Goal: Task Accomplishment & Management: Complete application form

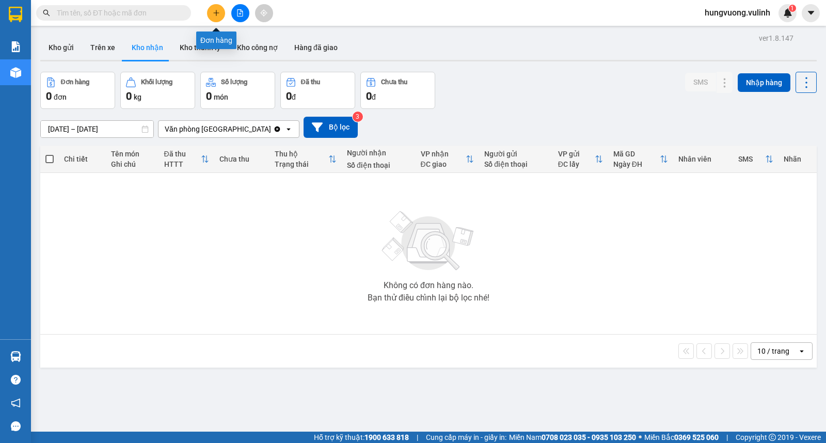
click at [209, 12] on button at bounding box center [216, 13] width 18 height 18
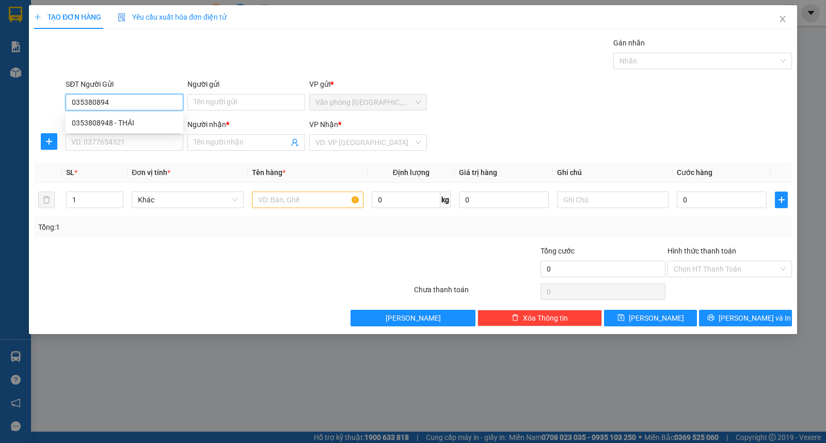
type input "0353808948"
click at [152, 124] on div "0353808948 - THÁI" at bounding box center [124, 122] width 105 height 11
type input "THÁI"
type input "0398548078"
type input "DIỄM HƯƠNG"
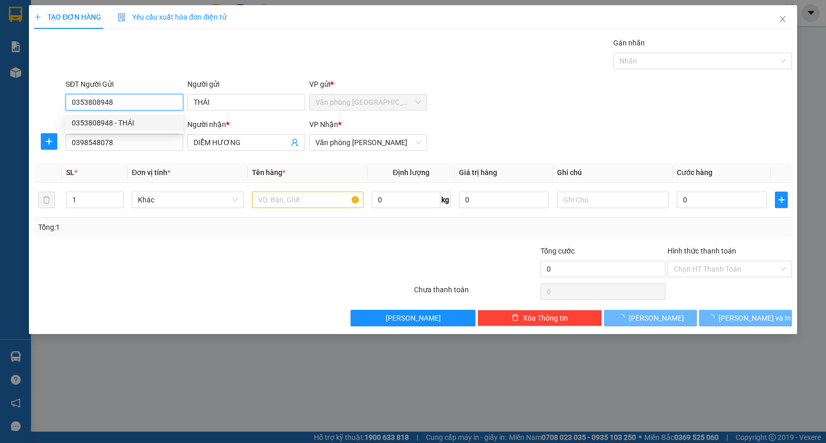
type input "40.000"
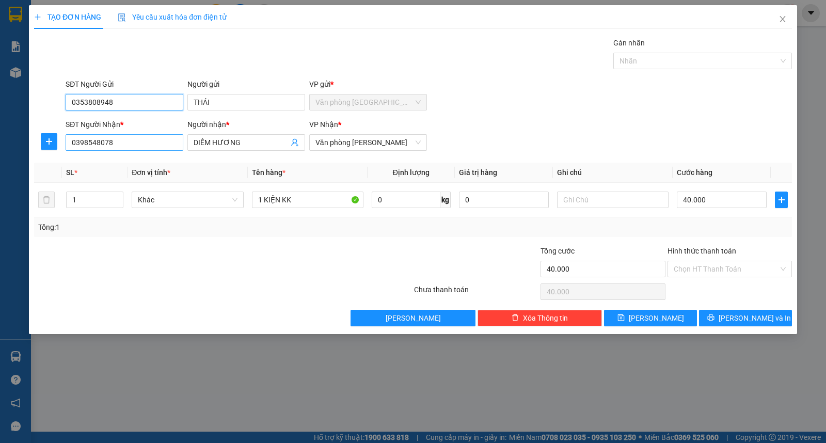
type input "0353808948"
click at [160, 141] on input "0398548078" at bounding box center [125, 142] width 118 height 17
type input "0"
type input "0865401250"
click at [269, 145] on input "DIỄM HƯƠNG" at bounding box center [241, 142] width 95 height 11
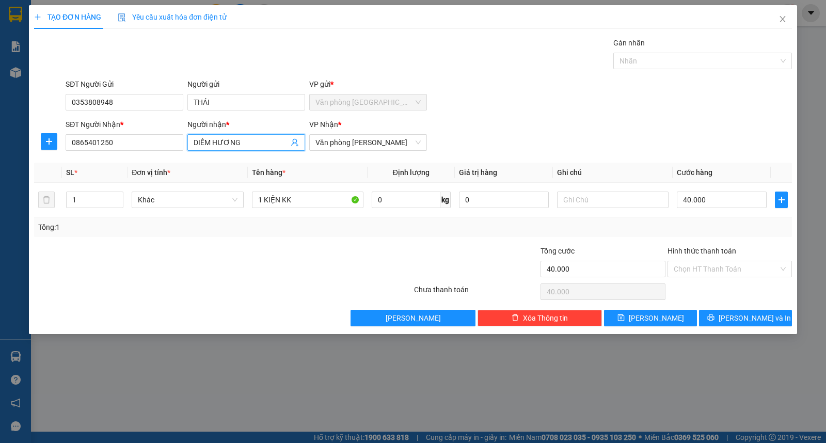
click at [269, 145] on input "DIỄM HƯƠNG" at bounding box center [241, 142] width 95 height 11
type input "NGHỊ"
click at [554, 119] on div "SĐT Người Nhận * 0865401250 Người nhận * NGHỊ VP Nhận * Văn phòng [PERSON_NAME]" at bounding box center [428, 137] width 730 height 36
drag, startPoint x: 685, startPoint y: 198, endPoint x: 728, endPoint y: 199, distance: 42.8
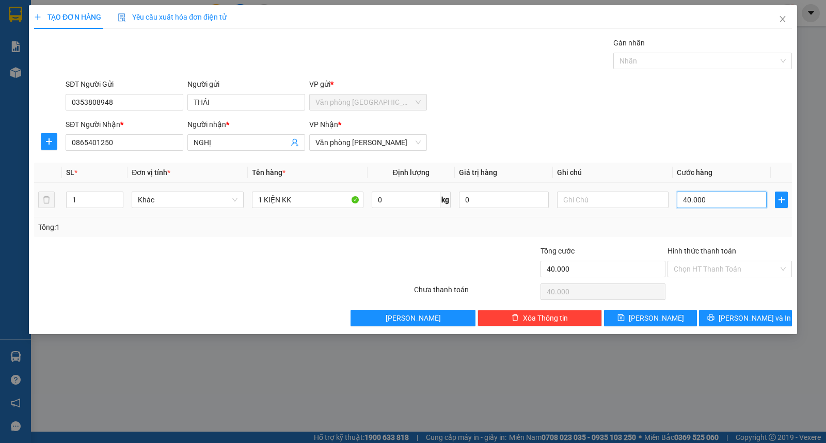
click at [728, 199] on input "40.000" at bounding box center [721, 199] width 90 height 17
type input "3"
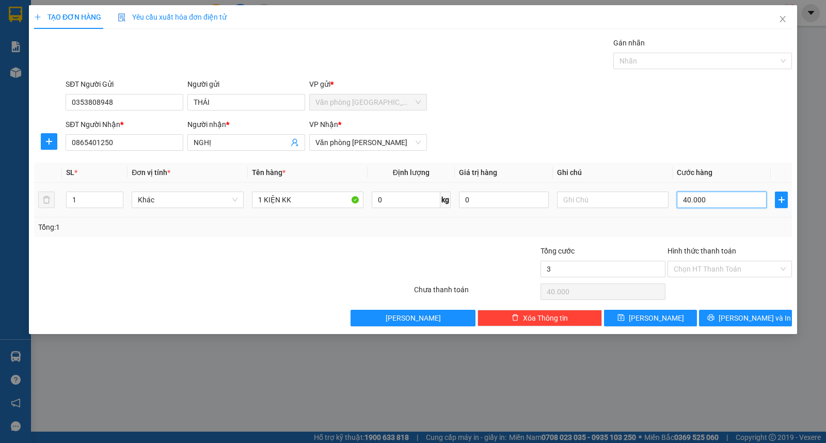
type input "3"
type input "30"
type input "300"
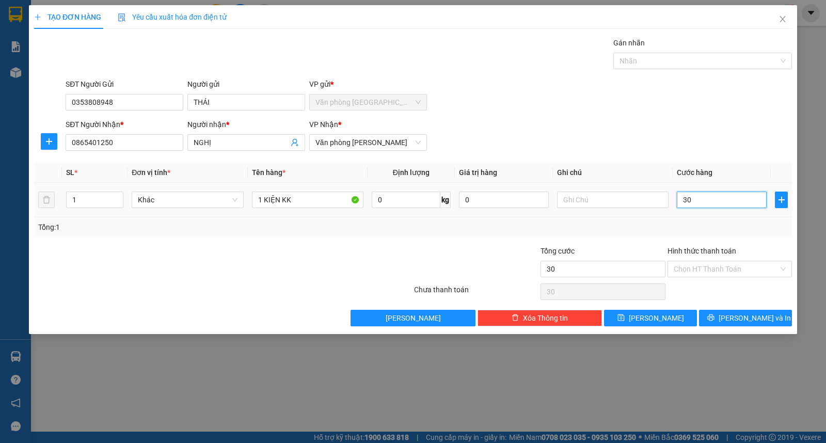
type input "300"
type input "3.000"
type input "30.000"
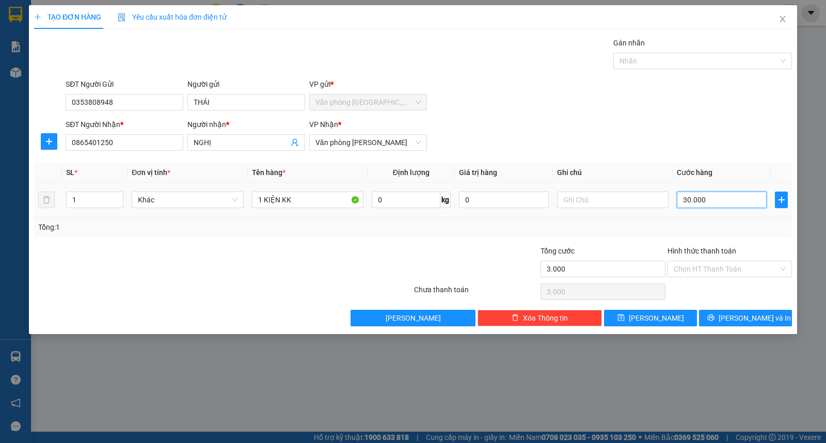
type input "30.000"
click at [775, 324] on button "[PERSON_NAME] và In" at bounding box center [745, 318] width 93 height 17
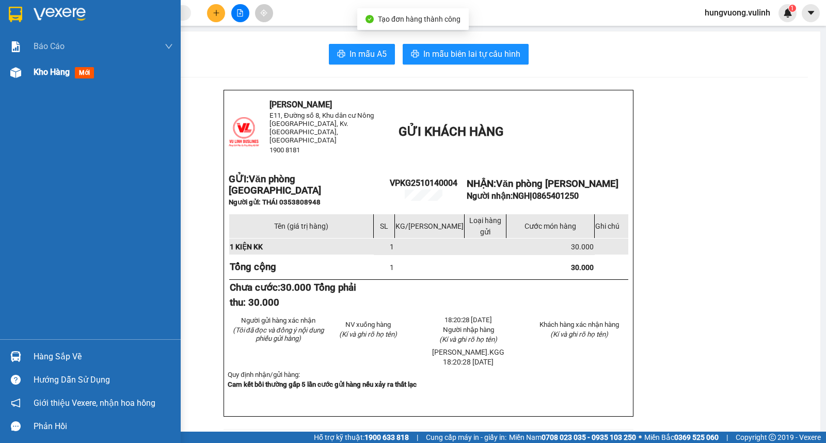
click at [24, 77] on div "Kho hàng mới" at bounding box center [90, 72] width 181 height 26
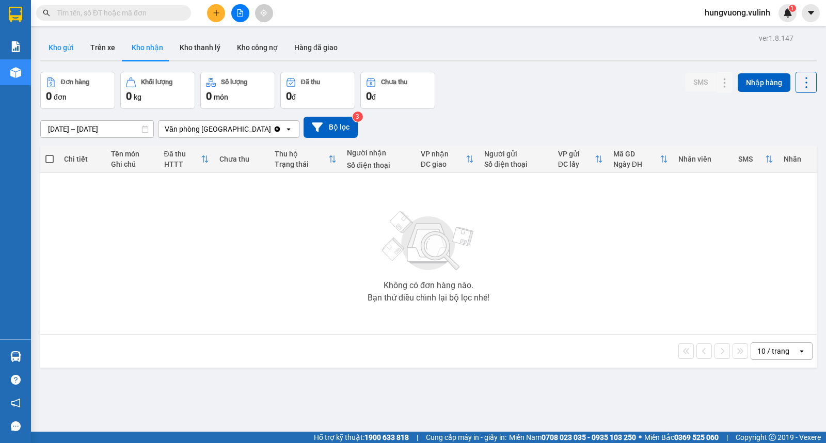
click at [59, 44] on button "Kho gửi" at bounding box center [61, 47] width 42 height 25
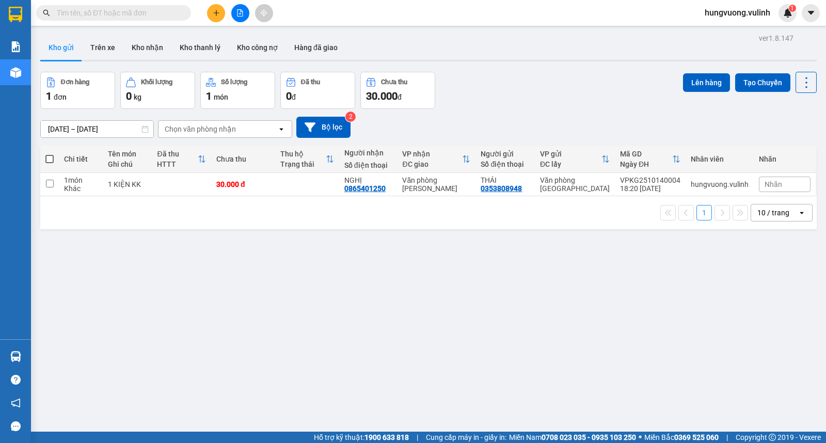
click at [45, 158] on span at bounding box center [49, 159] width 8 height 8
click at [50, 154] on input "checkbox" at bounding box center [50, 154] width 0 height 0
checkbox input "true"
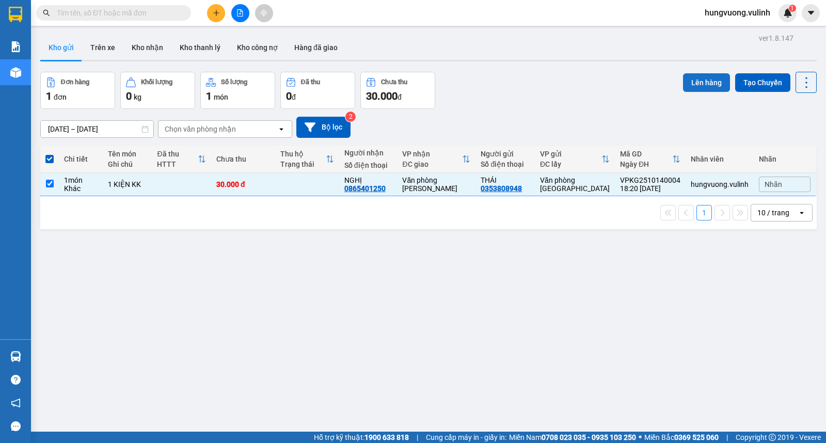
click at [704, 76] on button "Lên hàng" at bounding box center [706, 82] width 47 height 19
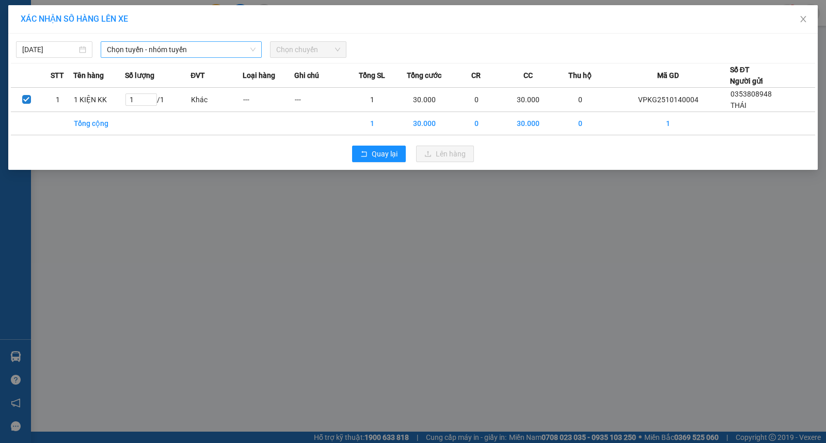
click at [226, 49] on span "Chọn tuyến - nhóm tuyến" at bounding box center [181, 49] width 149 height 15
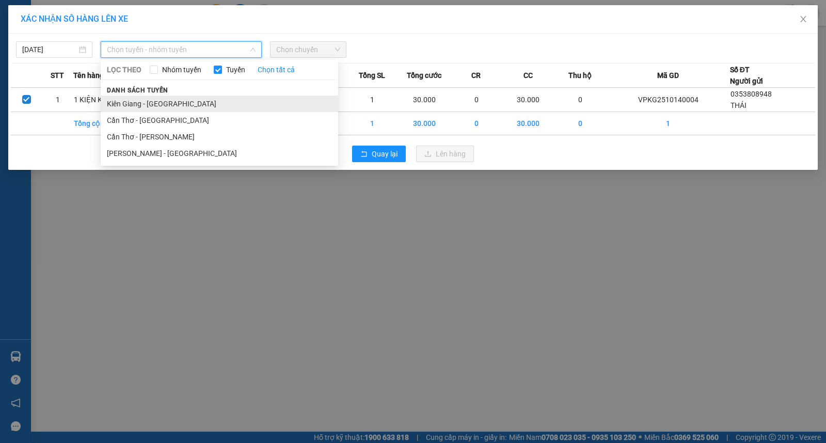
click at [240, 96] on li "Kiên Giang - [GEOGRAPHIC_DATA]" at bounding box center [219, 103] width 237 height 17
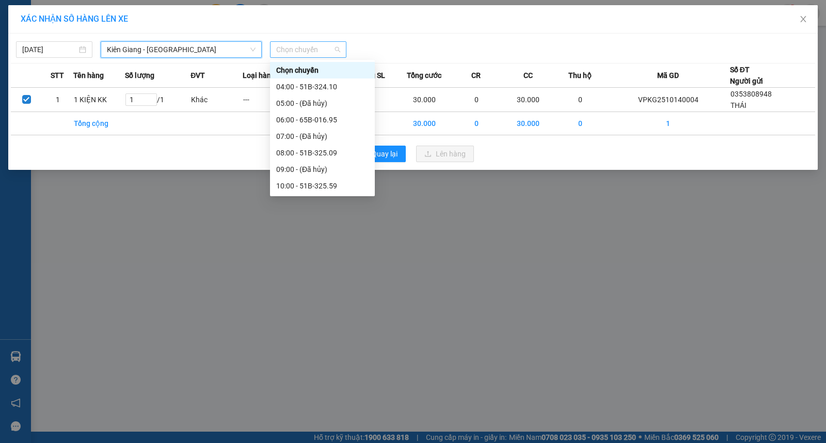
click at [288, 51] on span "Chọn chuyến" at bounding box center [308, 49] width 64 height 15
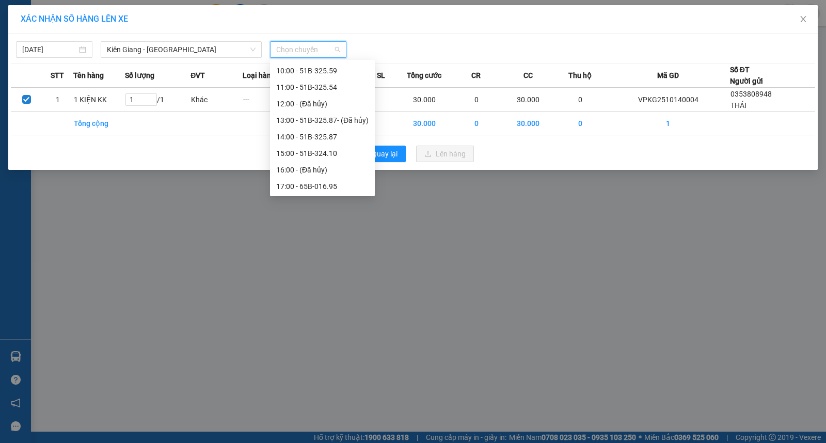
scroll to position [149, 0]
click at [329, 184] on div "19:00 - 51B-325.59" at bounding box center [322, 185] width 92 height 11
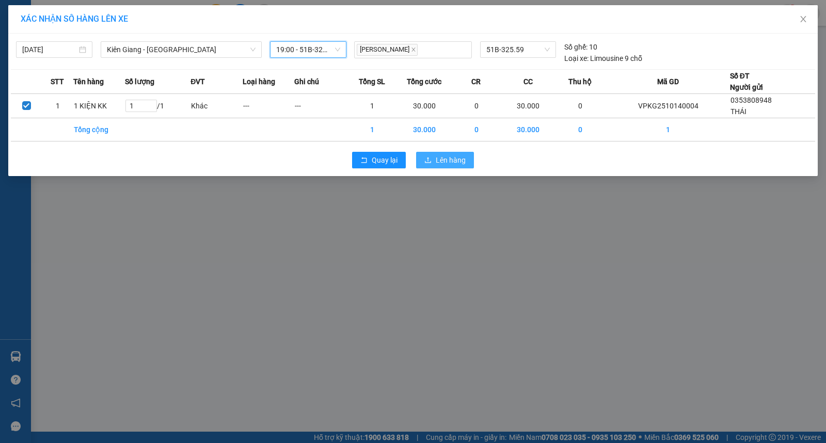
click at [463, 156] on span "Lên hàng" at bounding box center [451, 159] width 30 height 11
